Goal: Information Seeking & Learning: Learn about a topic

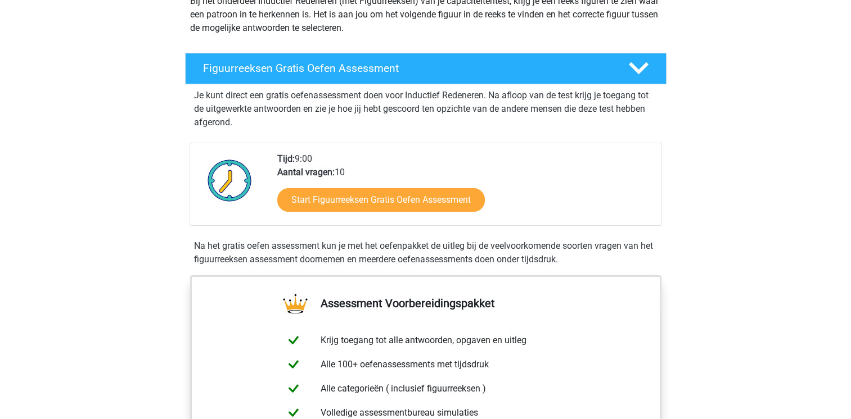
scroll to position [146, 0]
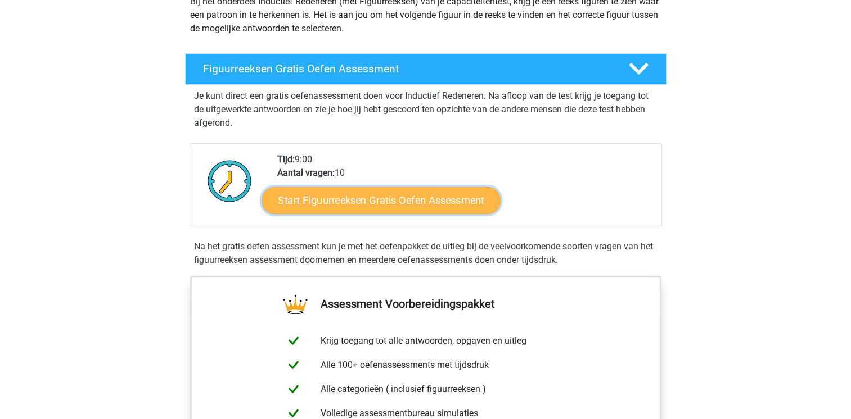
click at [443, 197] on link "Start Figuurreeksen Gratis Oefen Assessment" at bounding box center [380, 200] width 238 height 27
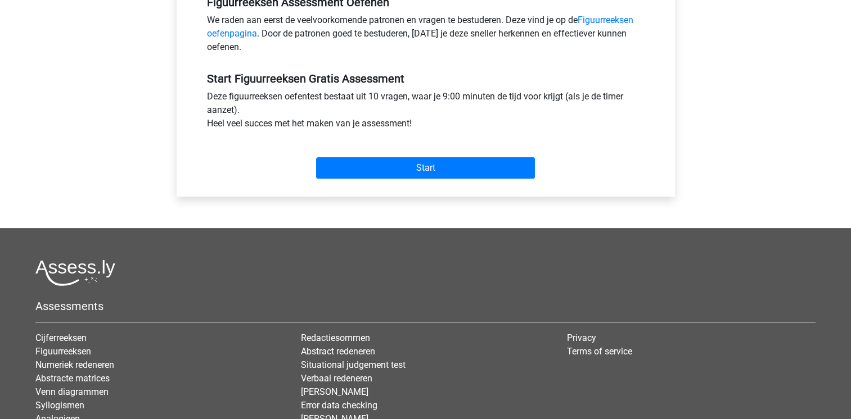
scroll to position [393, 0]
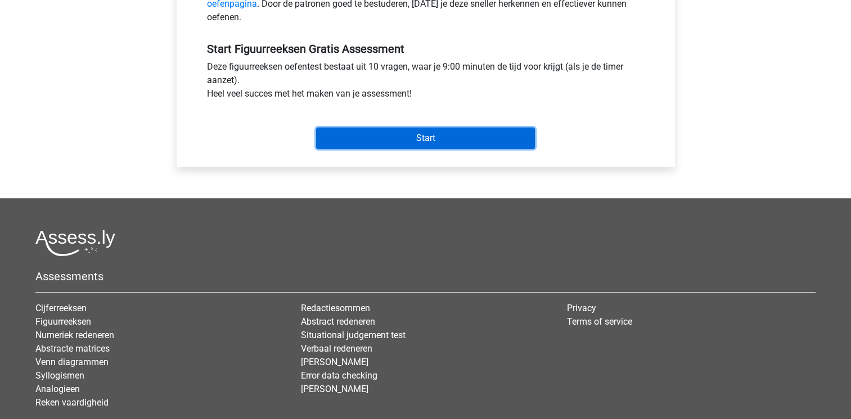
click at [424, 141] on input "Start" at bounding box center [425, 138] width 219 height 21
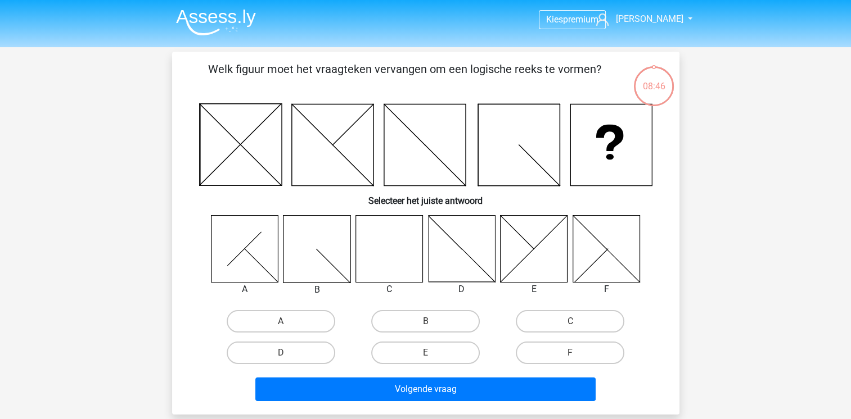
click at [392, 247] on icon at bounding box center [388, 248] width 67 height 67
click at [562, 320] on label "C" at bounding box center [570, 321] width 109 height 22
click at [570, 322] on input "C" at bounding box center [573, 325] width 7 height 7
radio input "true"
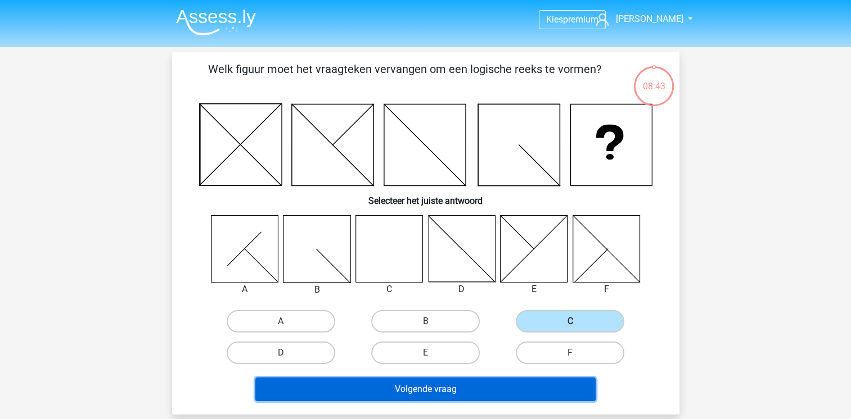
click at [462, 394] on button "Volgende vraag" at bounding box center [425, 390] width 340 height 24
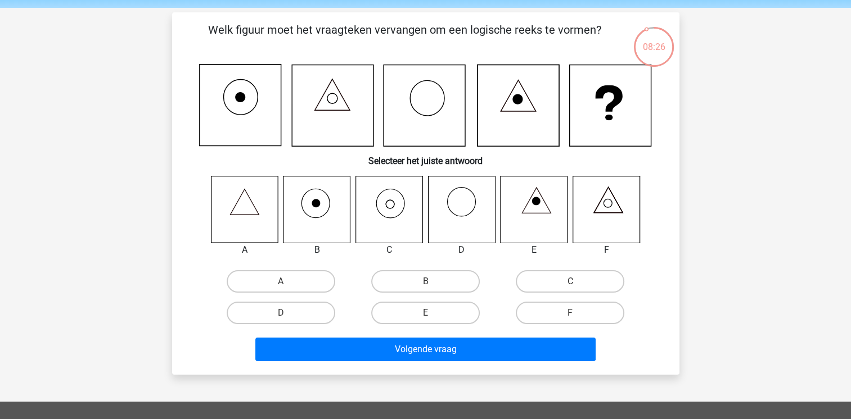
scroll to position [30, 0]
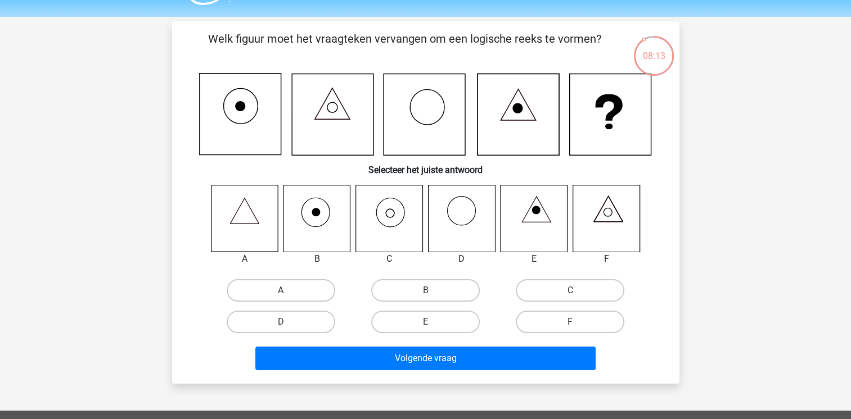
click at [248, 224] on icon at bounding box center [244, 218] width 67 height 67
click at [398, 228] on icon at bounding box center [388, 218] width 67 height 67
click at [564, 293] on label "C" at bounding box center [570, 290] width 109 height 22
click at [570, 293] on input "C" at bounding box center [573, 294] width 7 height 7
radio input "true"
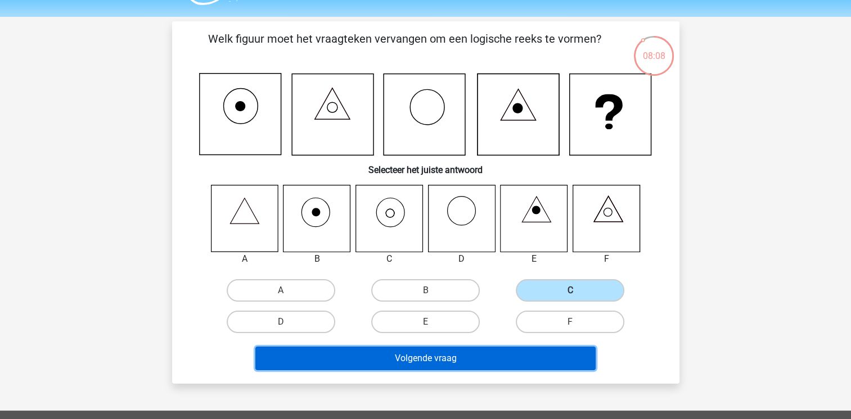
click at [471, 360] on button "Volgende vraag" at bounding box center [425, 359] width 340 height 24
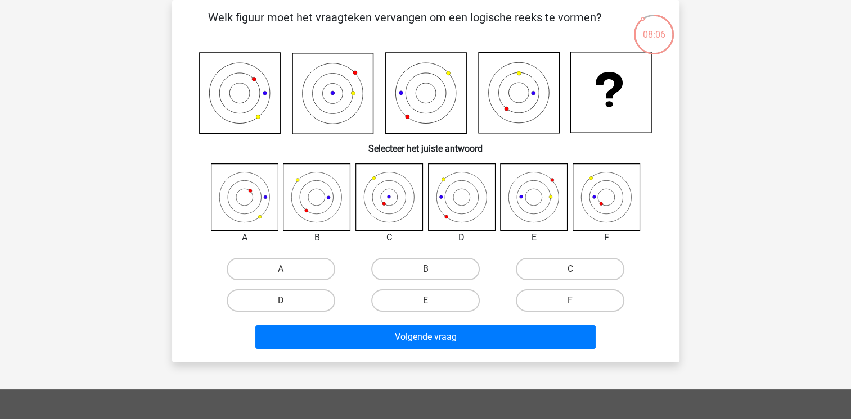
scroll to position [34, 0]
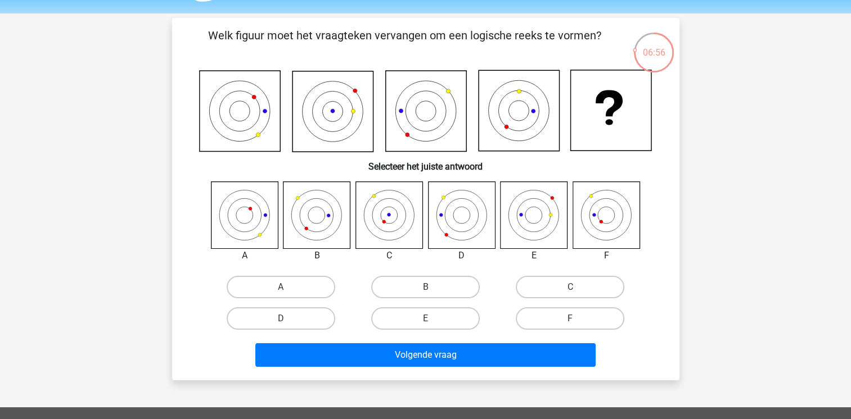
click at [599, 224] on icon at bounding box center [605, 215] width 67 height 67
click at [573, 322] on input "F" at bounding box center [573, 322] width 7 height 7
radio input "true"
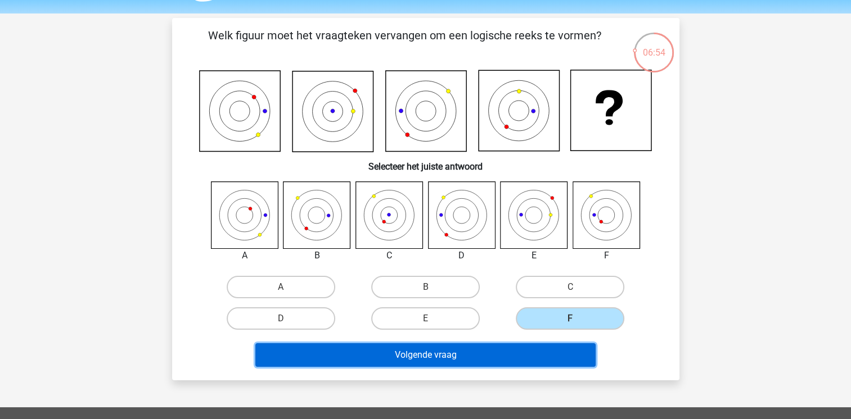
click at [505, 353] on button "Volgende vraag" at bounding box center [425, 356] width 340 height 24
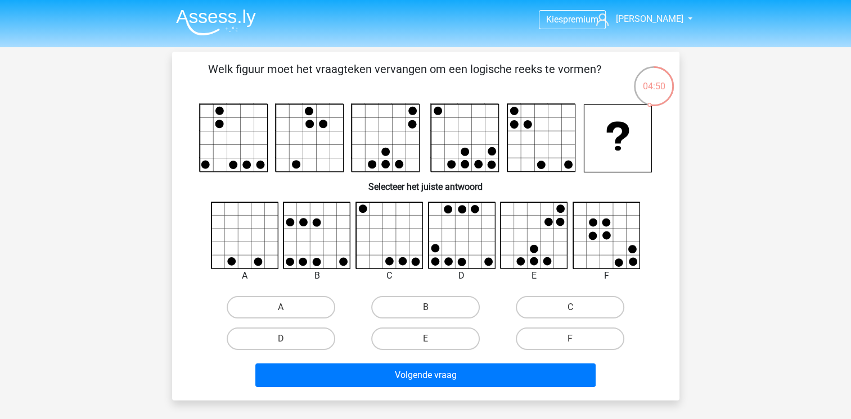
scroll to position [62, 0]
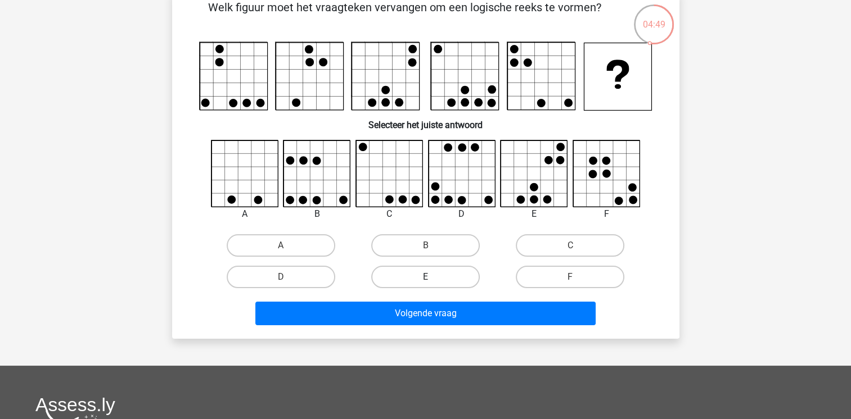
click at [406, 277] on label "E" at bounding box center [425, 277] width 109 height 22
click at [425, 277] on input "E" at bounding box center [428, 280] width 7 height 7
radio input "true"
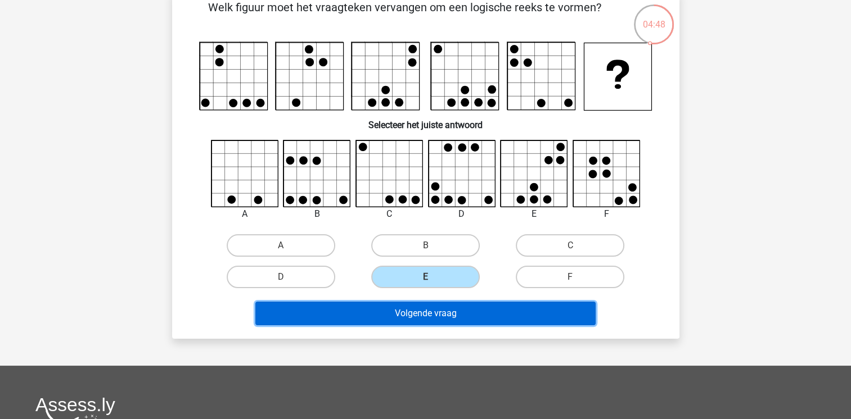
click at [450, 311] on button "Volgende vraag" at bounding box center [425, 314] width 340 height 24
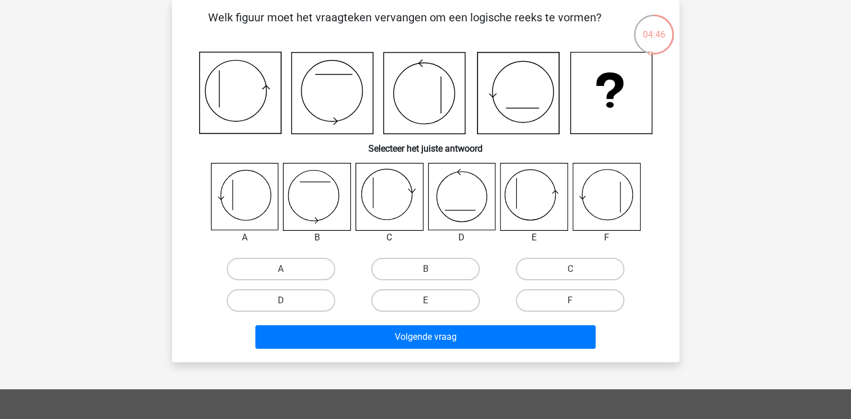
scroll to position [40, 0]
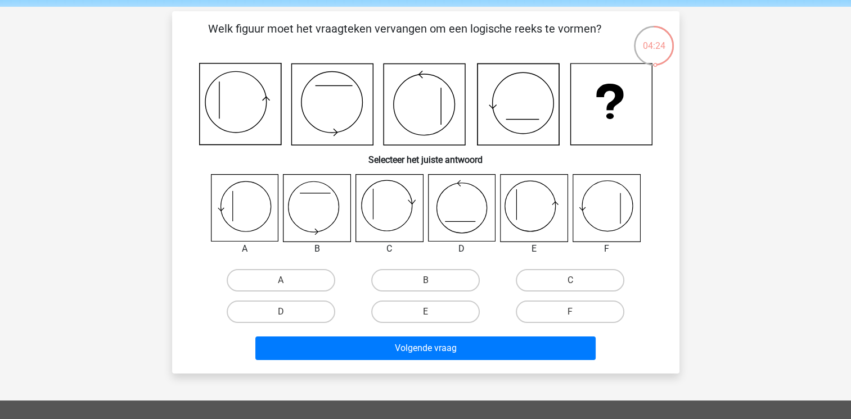
click at [517, 225] on icon at bounding box center [533, 208] width 67 height 67
click at [384, 311] on label "E" at bounding box center [425, 312] width 109 height 22
click at [425, 312] on input "E" at bounding box center [428, 315] width 7 height 7
radio input "true"
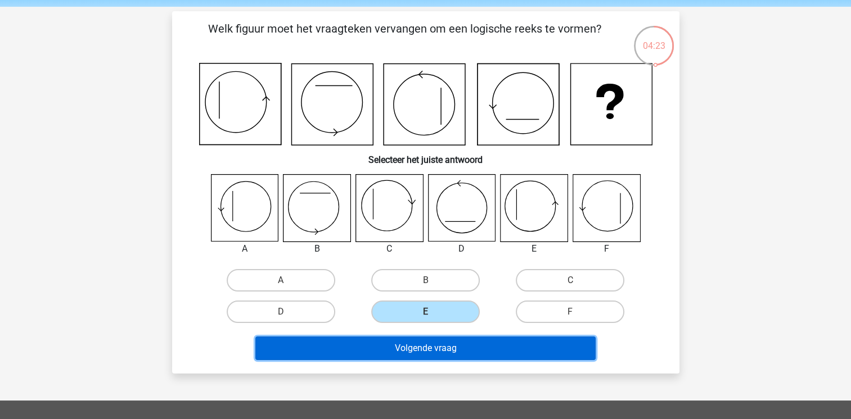
click at [408, 350] on button "Volgende vraag" at bounding box center [425, 349] width 340 height 24
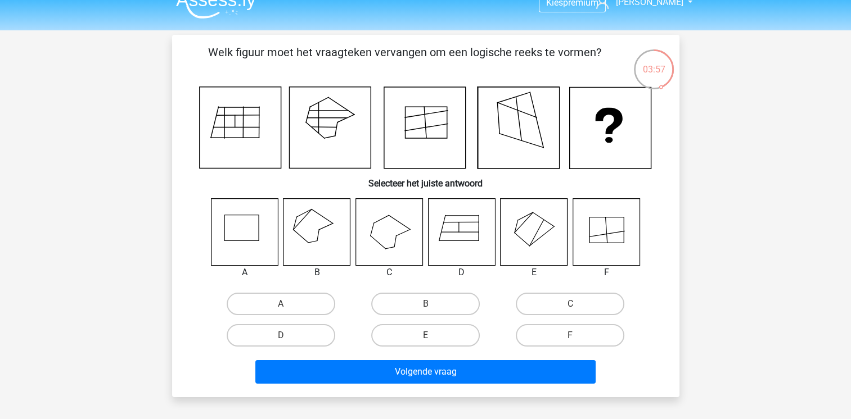
scroll to position [17, 0]
click at [405, 302] on label "B" at bounding box center [425, 303] width 109 height 22
click at [425, 304] on input "B" at bounding box center [428, 307] width 7 height 7
radio input "true"
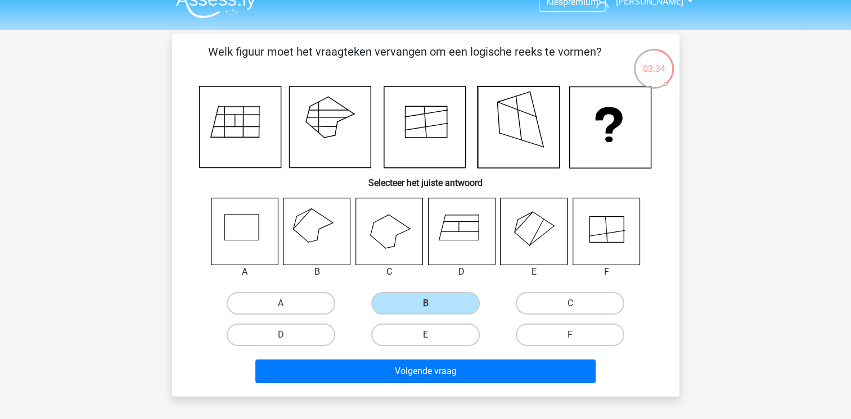
click at [457, 338] on label "E" at bounding box center [425, 335] width 109 height 22
click at [432, 338] on input "E" at bounding box center [428, 338] width 7 height 7
radio input "true"
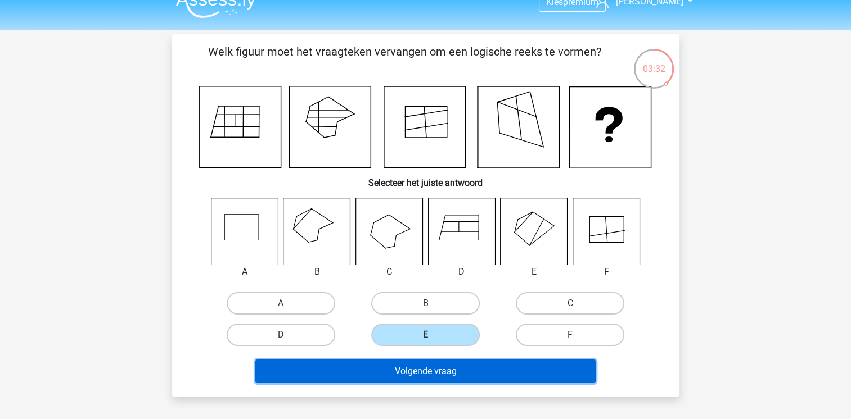
click at [495, 364] on button "Volgende vraag" at bounding box center [425, 372] width 340 height 24
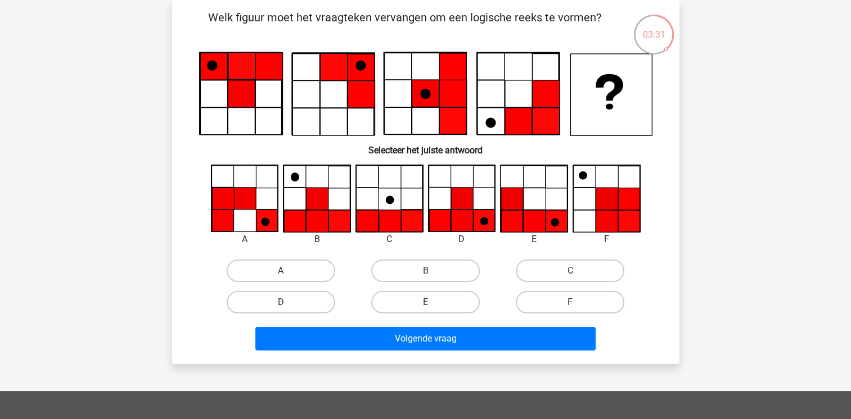
scroll to position [22, 0]
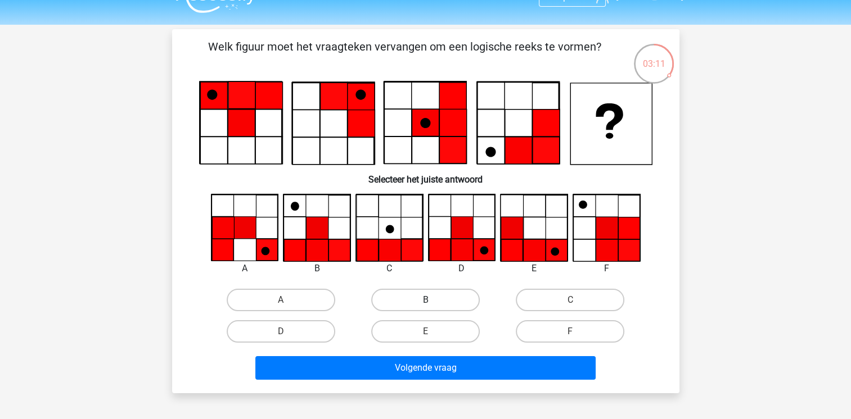
click at [435, 300] on label "B" at bounding box center [425, 300] width 109 height 22
click at [432, 300] on input "B" at bounding box center [428, 303] width 7 height 7
radio input "true"
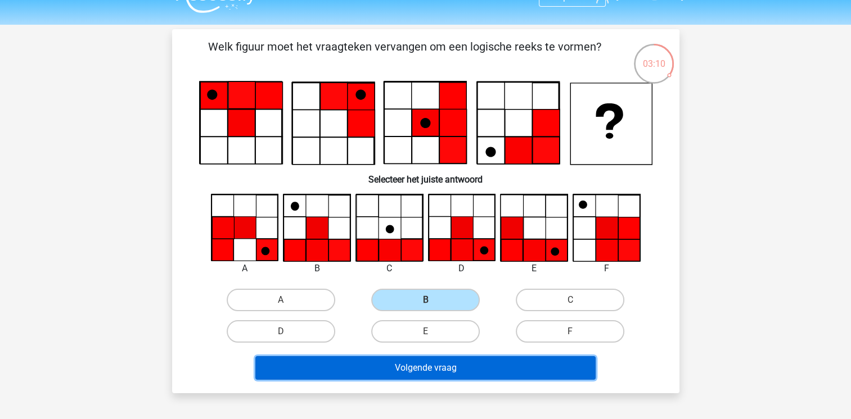
click at [471, 368] on button "Volgende vraag" at bounding box center [425, 368] width 340 height 24
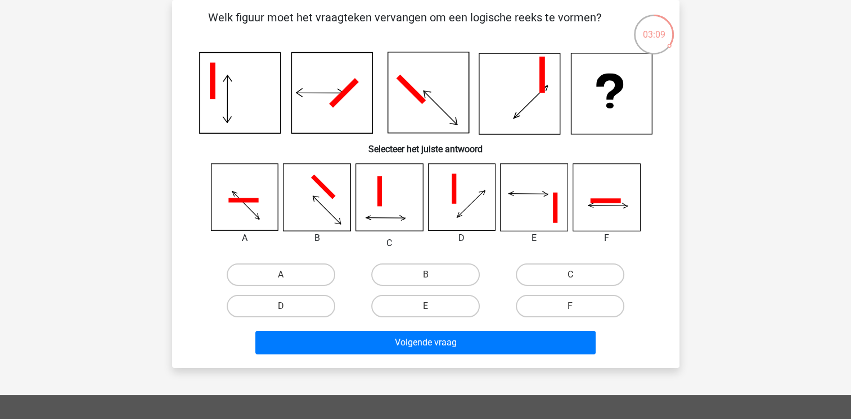
scroll to position [35, 0]
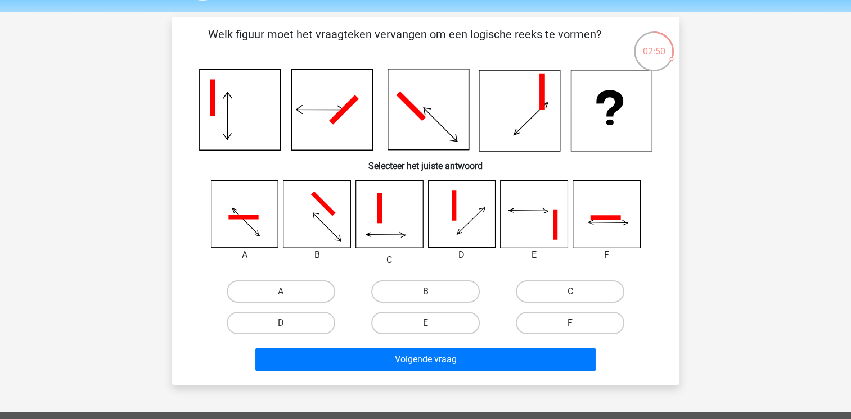
click at [558, 318] on label "F" at bounding box center [570, 323] width 109 height 22
click at [570, 323] on input "F" at bounding box center [573, 326] width 7 height 7
radio input "true"
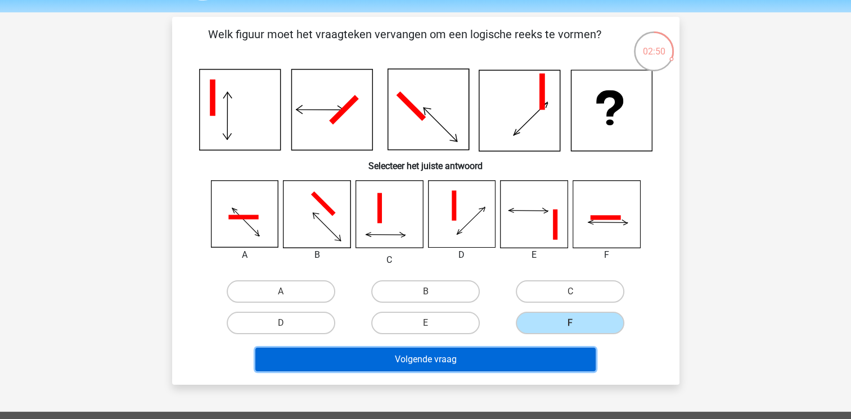
click at [506, 360] on button "Volgende vraag" at bounding box center [425, 360] width 340 height 24
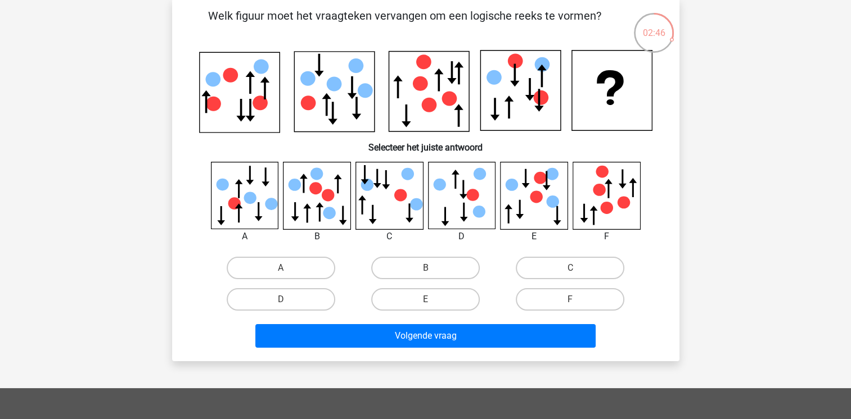
scroll to position [40, 0]
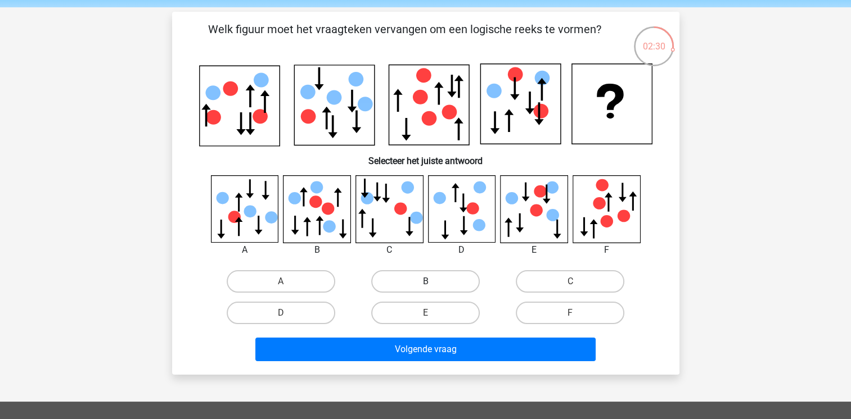
click at [445, 277] on label "B" at bounding box center [425, 281] width 109 height 22
click at [432, 282] on input "B" at bounding box center [428, 285] width 7 height 7
radio input "true"
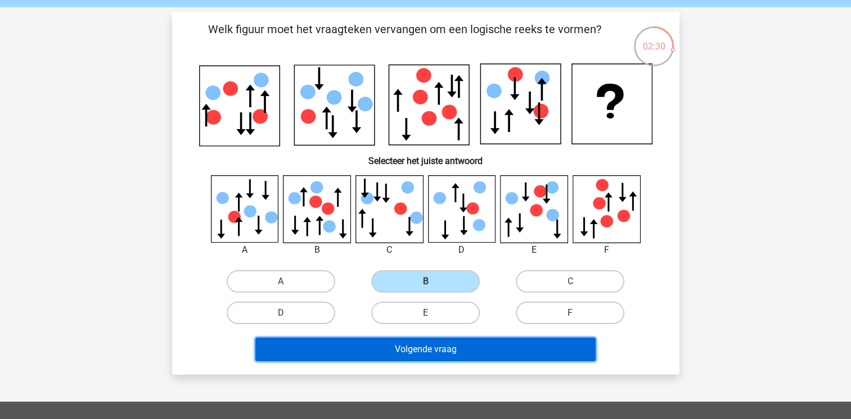
click at [438, 354] on button "Volgende vraag" at bounding box center [425, 350] width 340 height 24
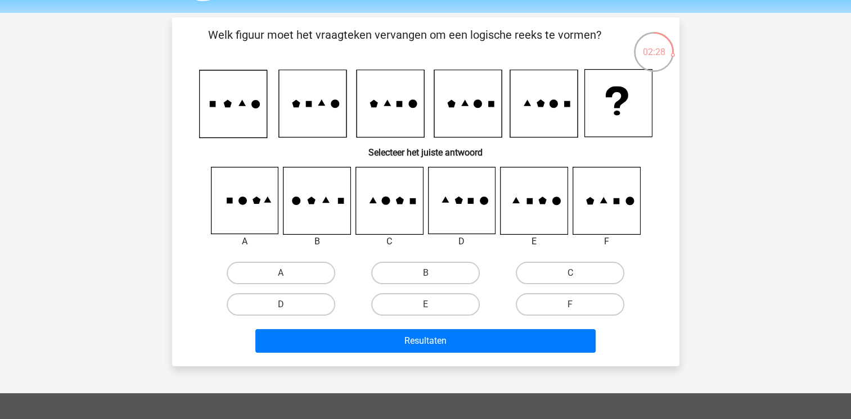
scroll to position [33, 0]
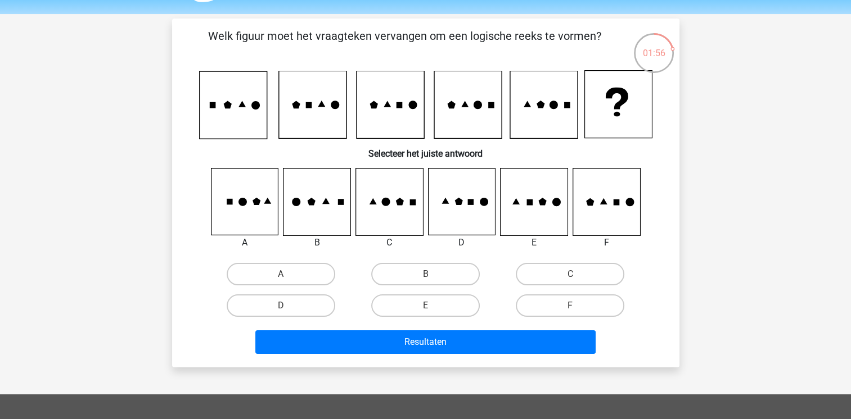
click at [449, 218] on icon at bounding box center [461, 202] width 67 height 67
click at [300, 299] on label "D" at bounding box center [281, 306] width 109 height 22
click at [288, 306] on input "D" at bounding box center [284, 309] width 7 height 7
radio input "true"
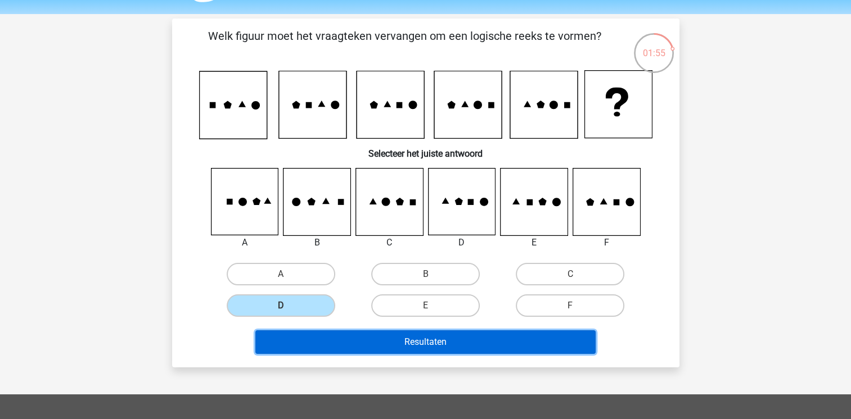
click at [383, 336] on button "Resultaten" at bounding box center [425, 343] width 340 height 24
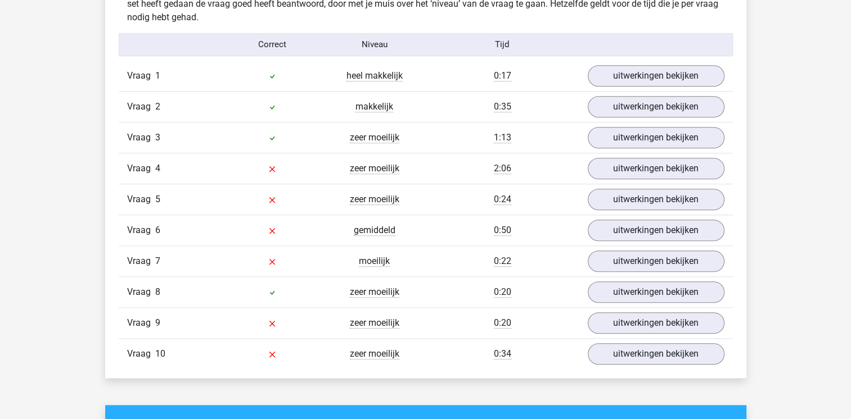
scroll to position [910, 0]
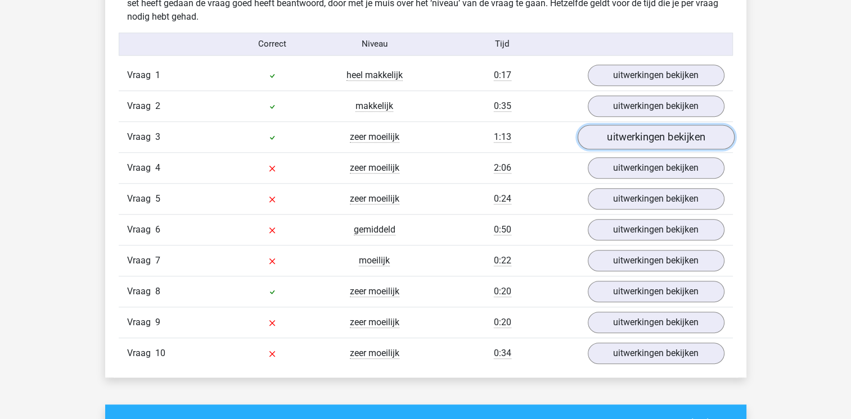
click at [634, 129] on link "uitwerkingen bekijken" at bounding box center [655, 137] width 157 height 25
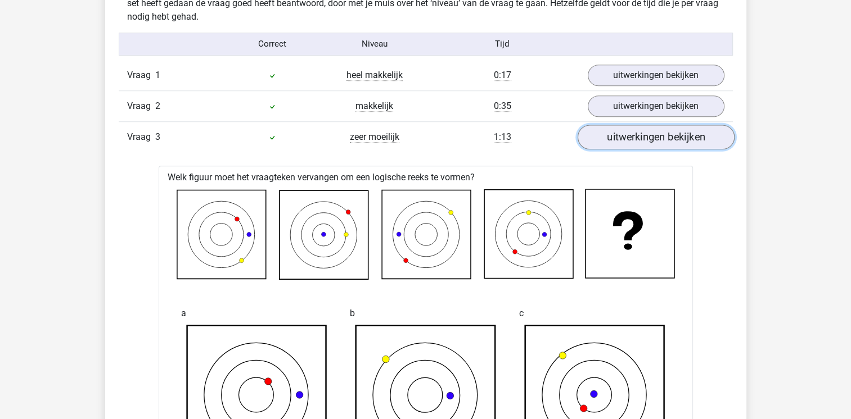
click at [648, 134] on link "uitwerkingen bekijken" at bounding box center [655, 137] width 157 height 25
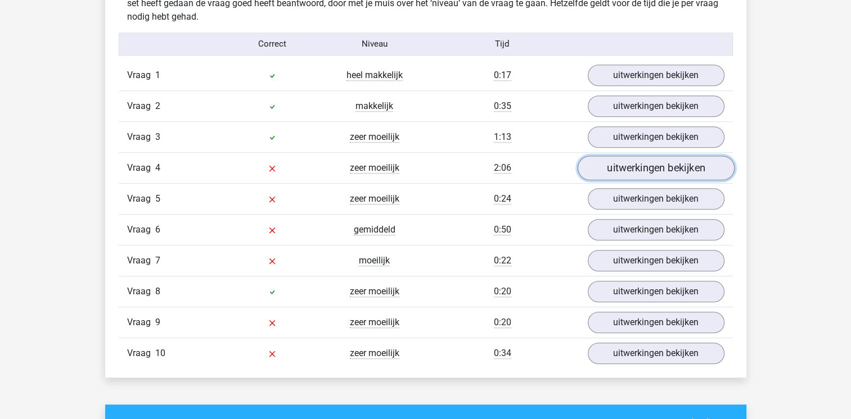
click at [645, 168] on link "uitwerkingen bekijken" at bounding box center [655, 168] width 157 height 25
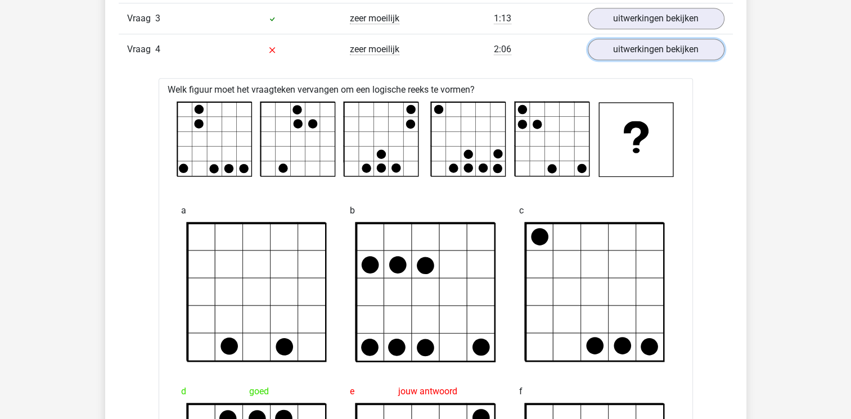
scroll to position [1028, 0]
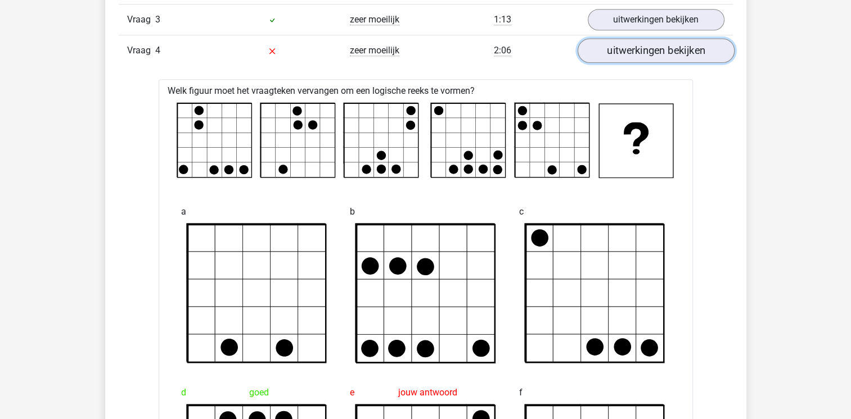
click at [643, 48] on link "uitwerkingen bekijken" at bounding box center [655, 50] width 157 height 25
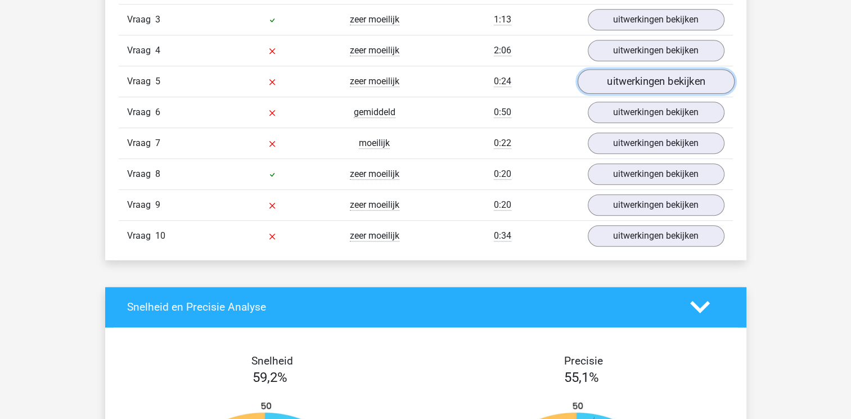
click at [640, 85] on link "uitwerkingen bekijken" at bounding box center [655, 81] width 157 height 25
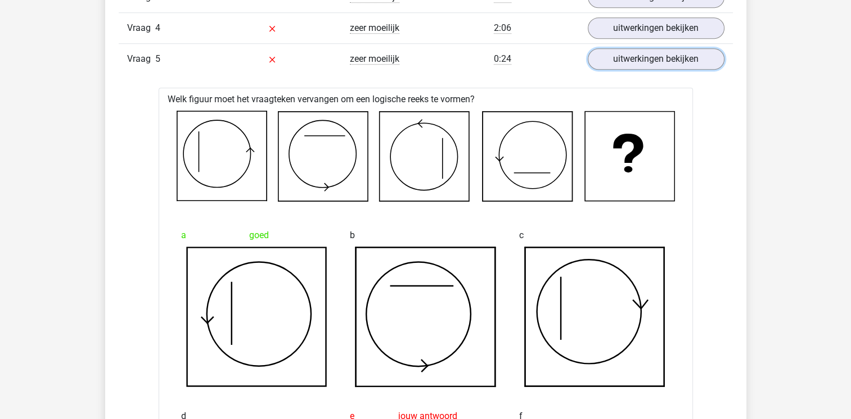
scroll to position [1048, 0]
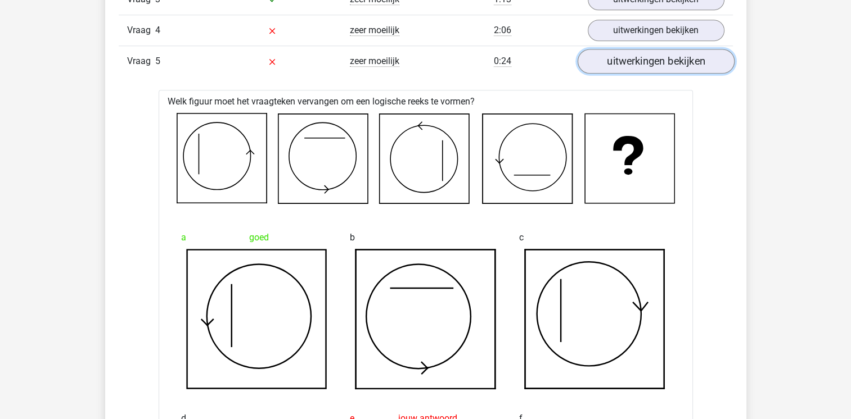
click at [636, 53] on link "uitwerkingen bekijken" at bounding box center [655, 61] width 157 height 25
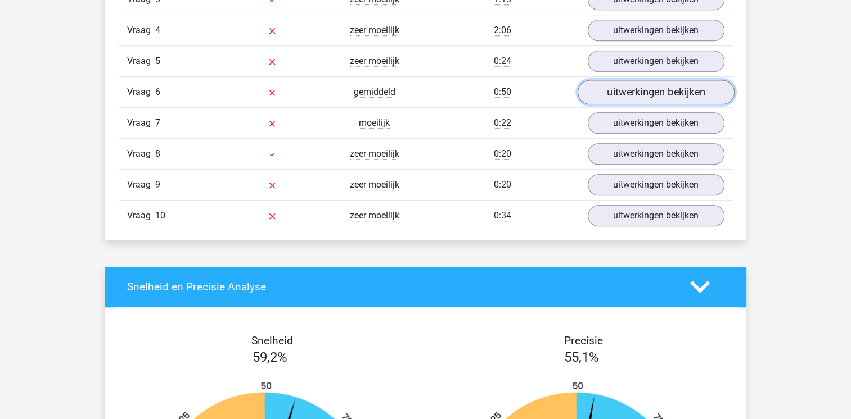
click at [636, 97] on link "uitwerkingen bekijken" at bounding box center [655, 92] width 157 height 25
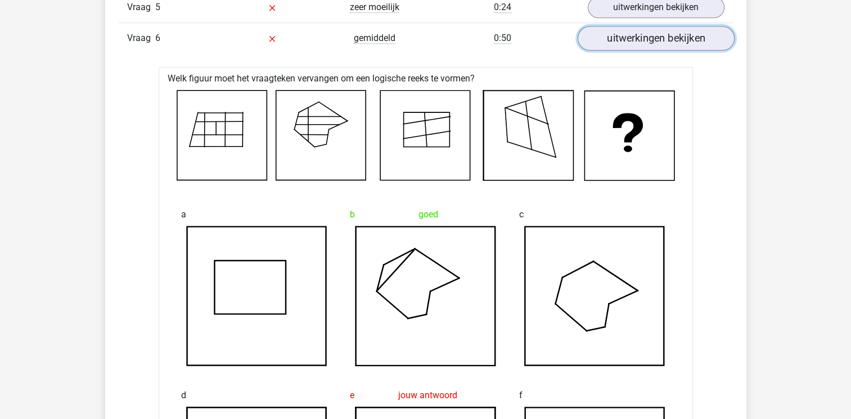
scroll to position [1084, 0]
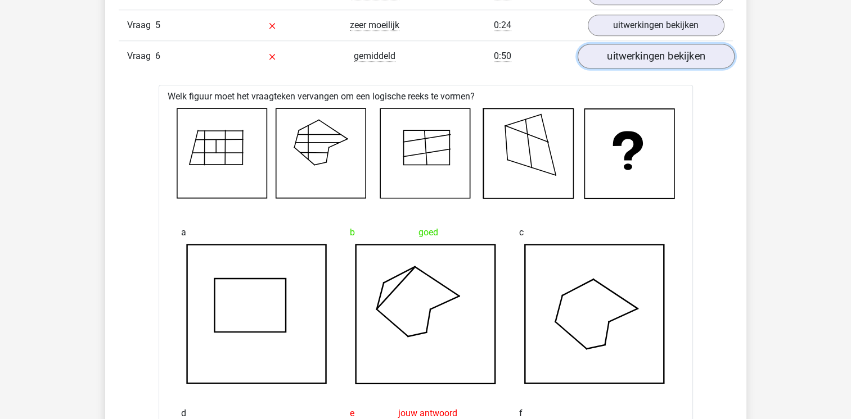
click at [637, 57] on link "uitwerkingen bekijken" at bounding box center [655, 56] width 157 height 25
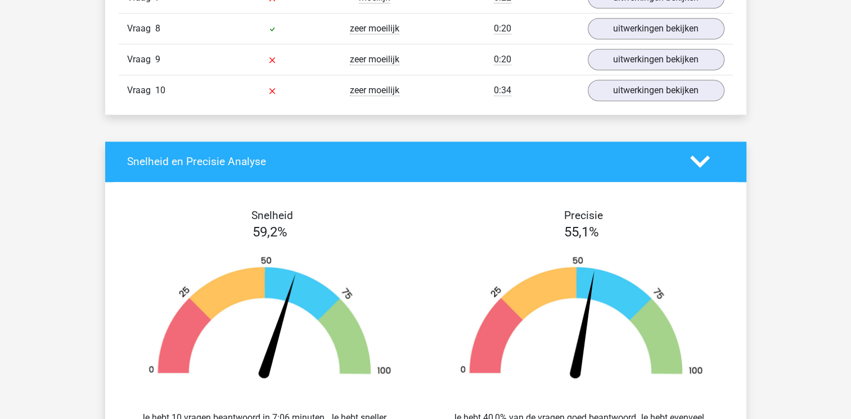
scroll to position [1174, 0]
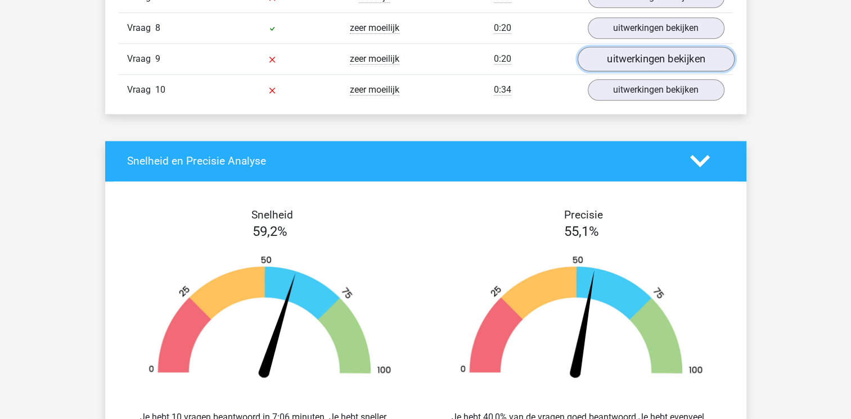
click at [644, 57] on link "uitwerkingen bekijken" at bounding box center [655, 59] width 157 height 25
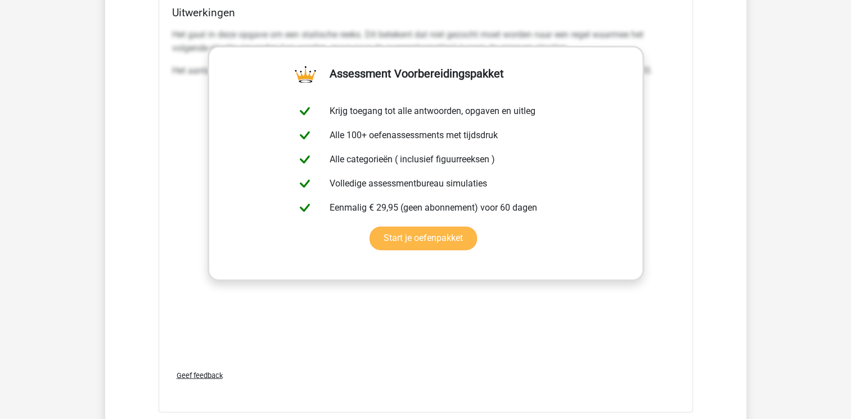
scroll to position [1768, 0]
